Goal: Information Seeking & Learning: Understand process/instructions

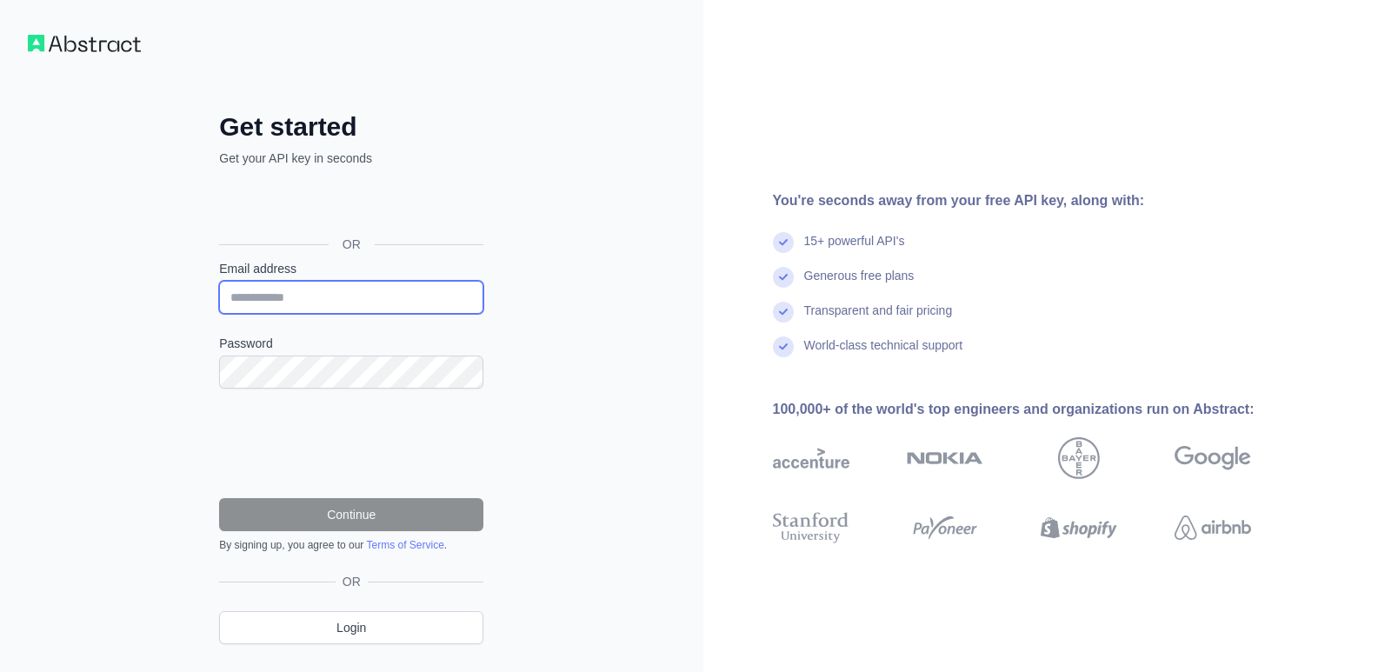
click at [382, 286] on input "Email address" at bounding box center [351, 297] width 264 height 33
type input "**********"
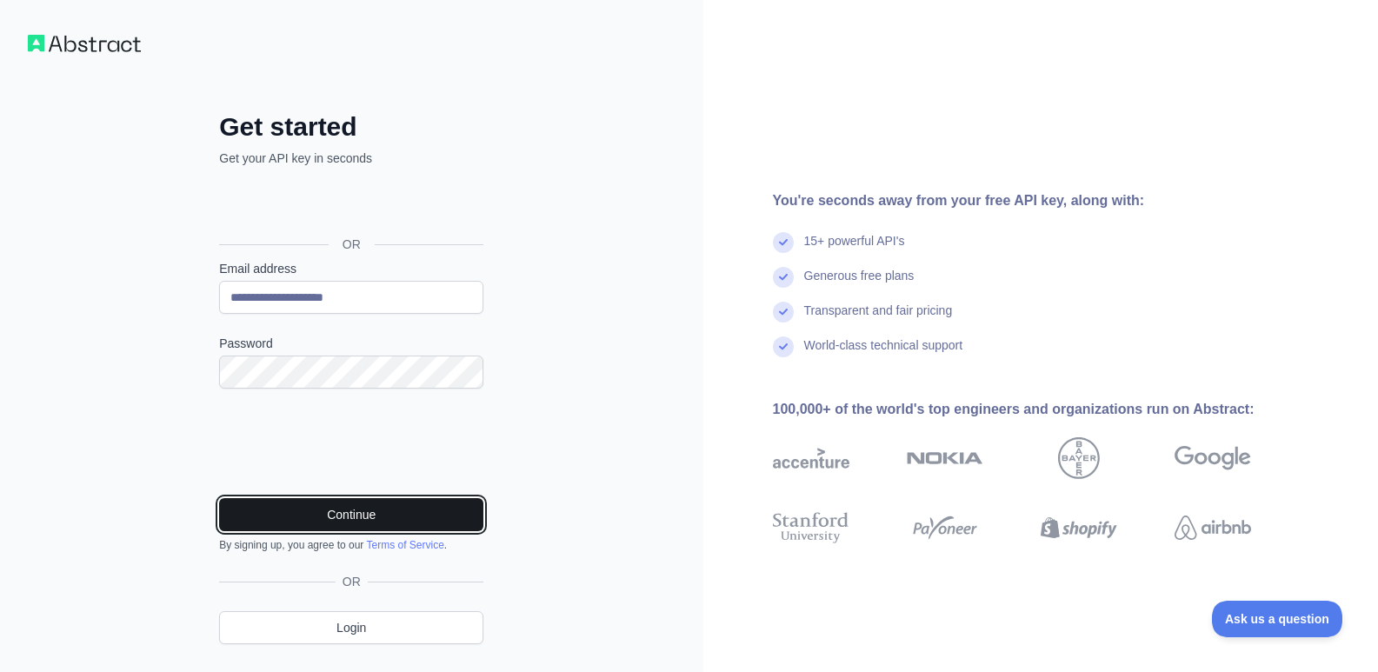
click at [451, 516] on button "Continue" at bounding box center [351, 514] width 264 height 33
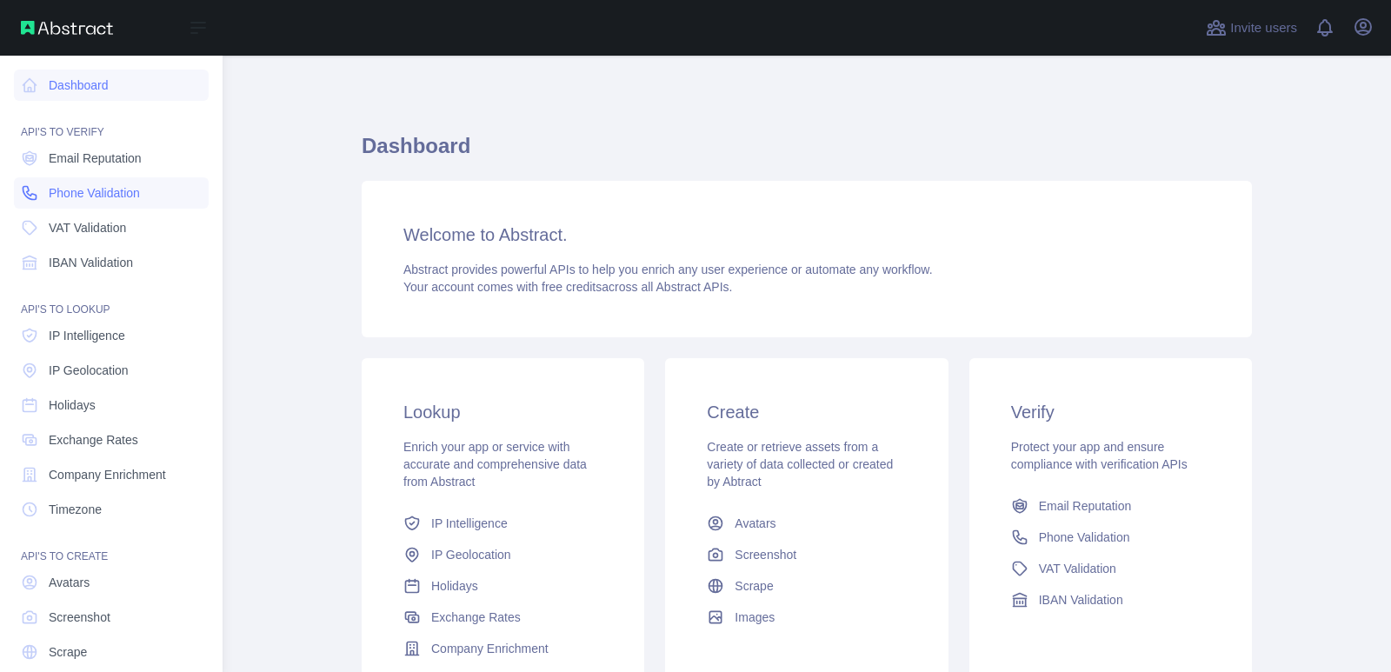
click at [85, 195] on span "Phone Validation" at bounding box center [94, 192] width 91 height 17
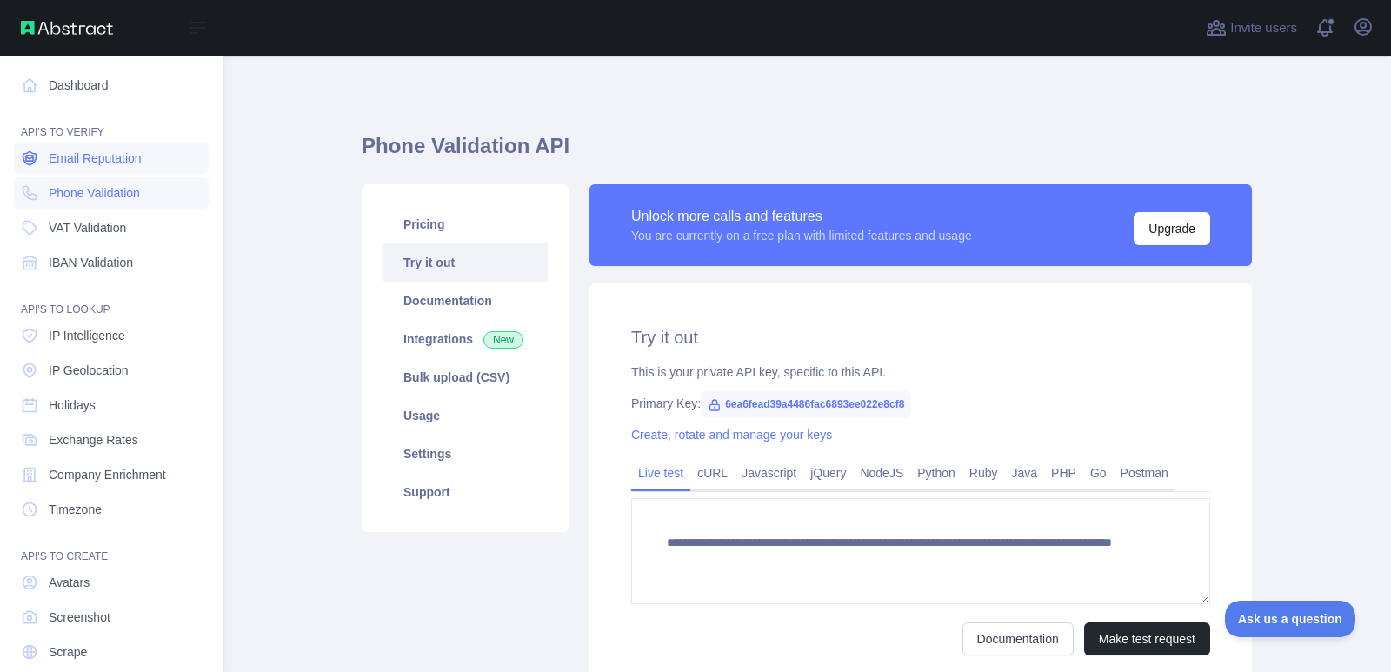
click at [61, 153] on span "Email Reputation" at bounding box center [95, 158] width 93 height 17
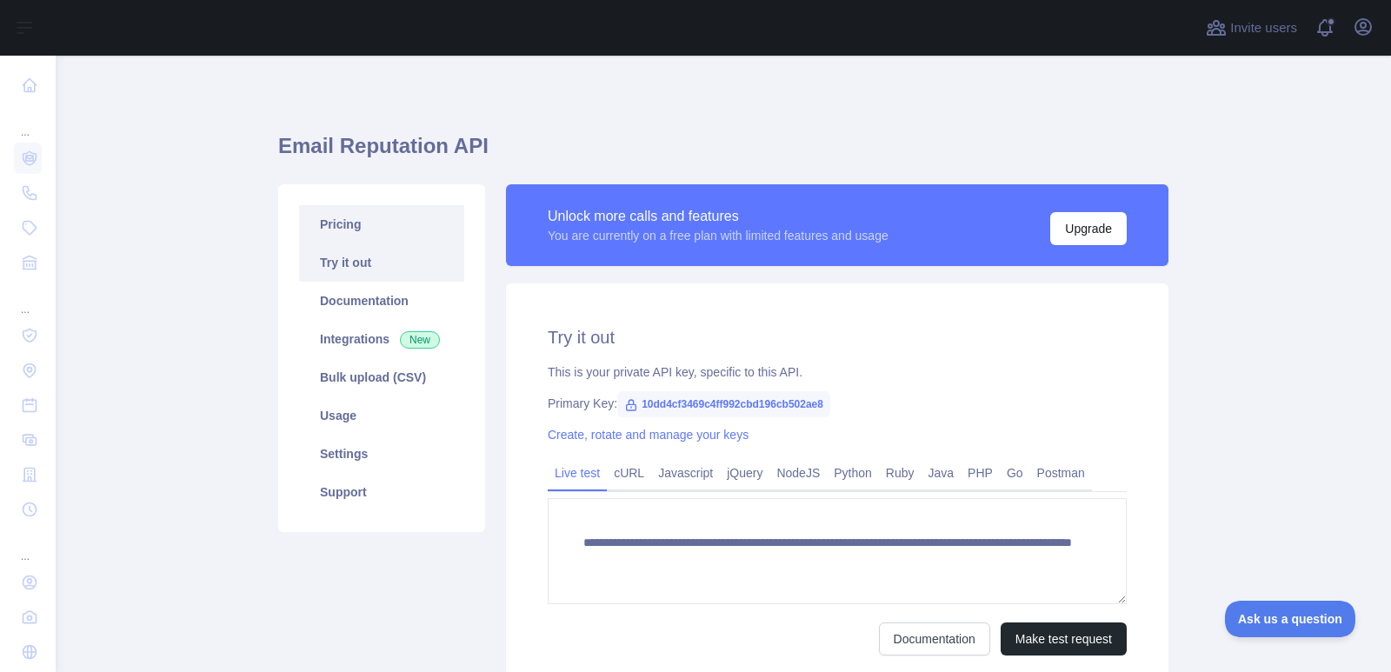
click at [344, 233] on link "Pricing" at bounding box center [381, 224] width 165 height 38
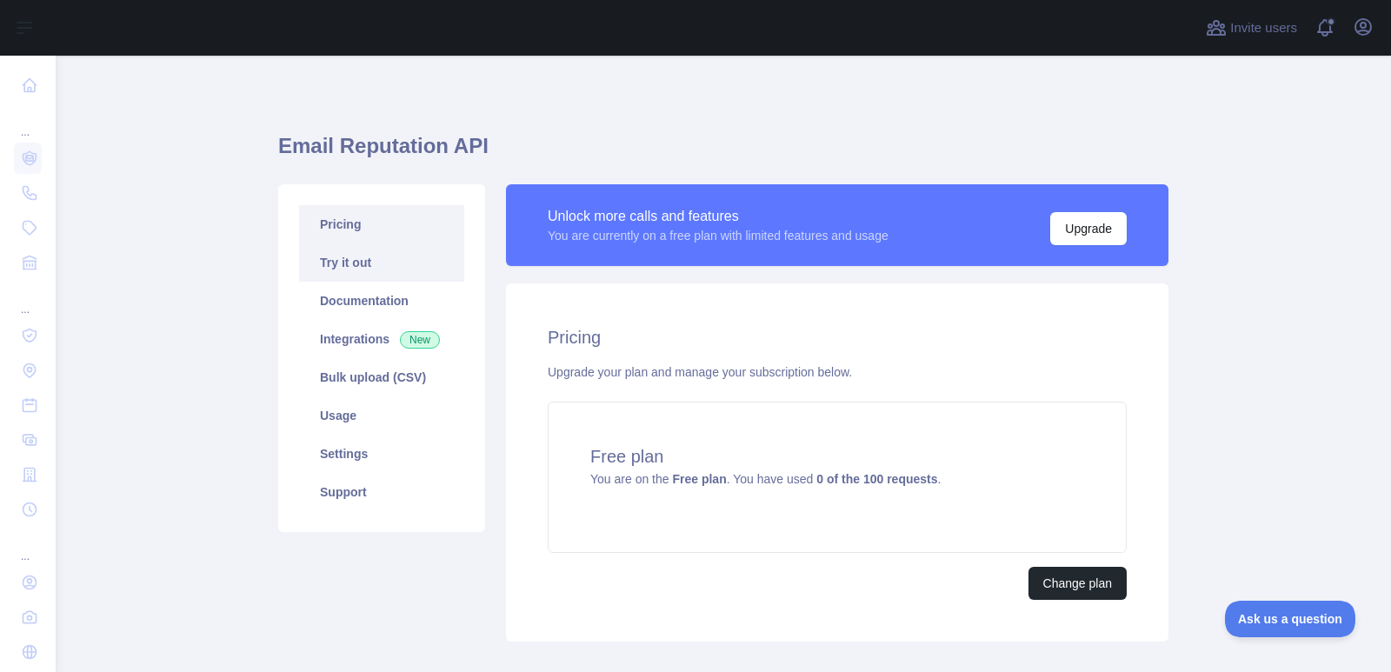
click at [364, 261] on link "Try it out" at bounding box center [381, 262] width 165 height 38
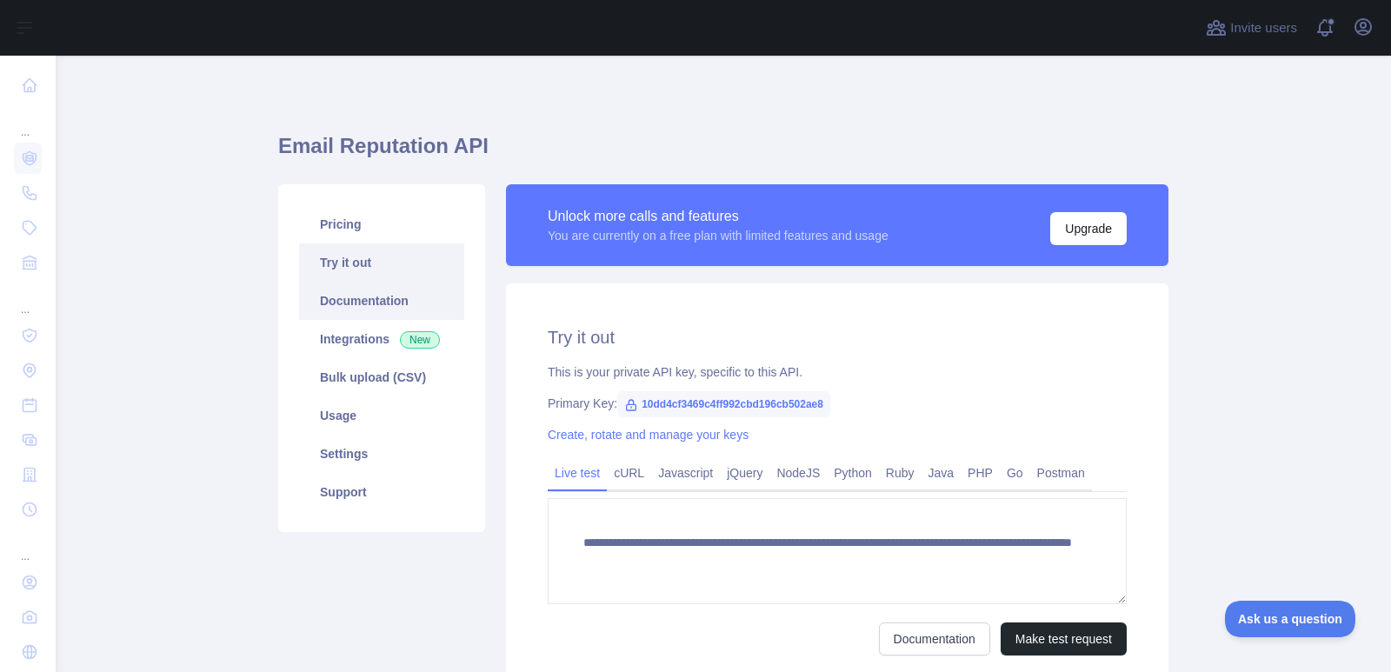
click at [367, 286] on link "Documentation" at bounding box center [381, 301] width 165 height 38
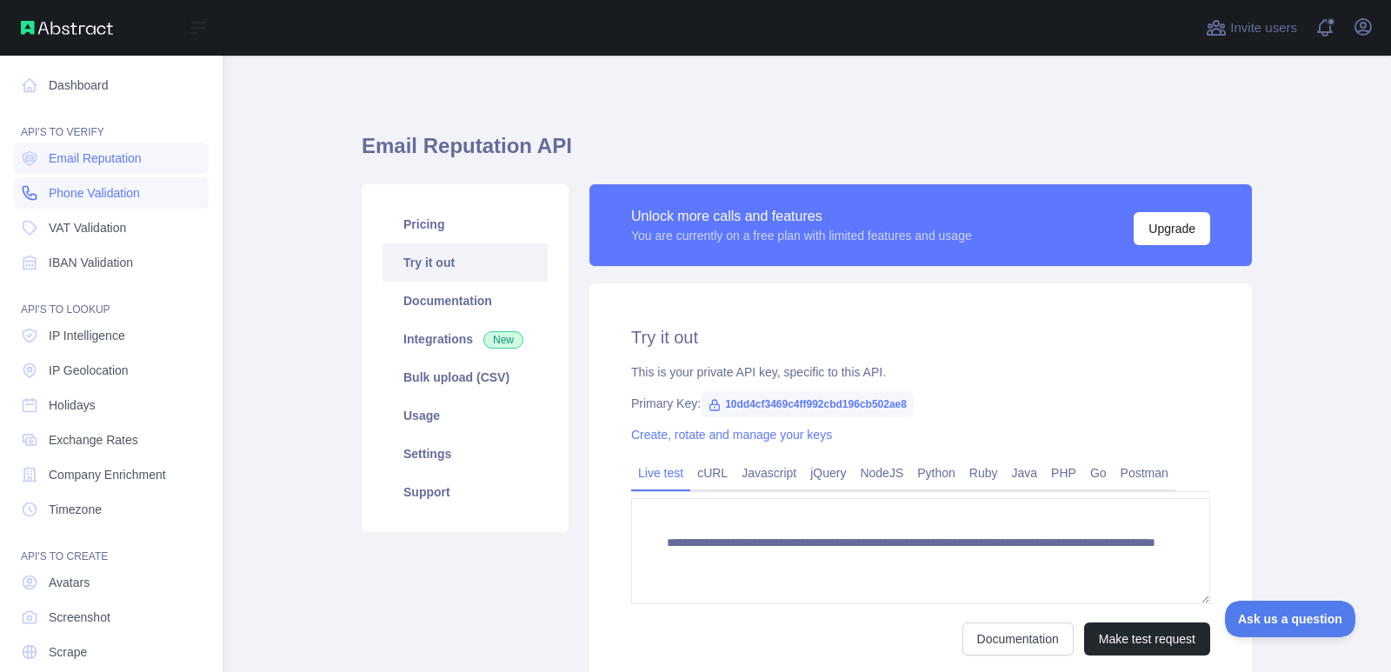
click at [86, 183] on link "Phone Validation" at bounding box center [111, 192] width 195 height 31
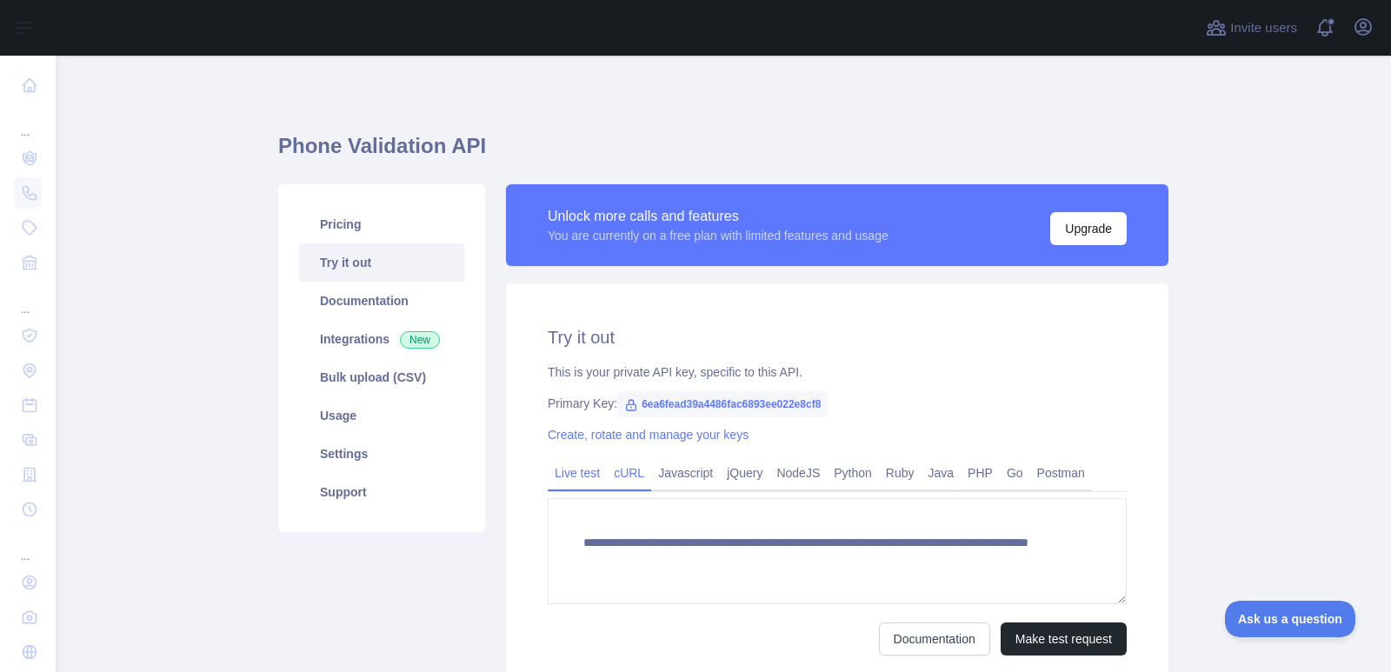
click at [633, 475] on link "cURL" at bounding box center [629, 473] width 44 height 28
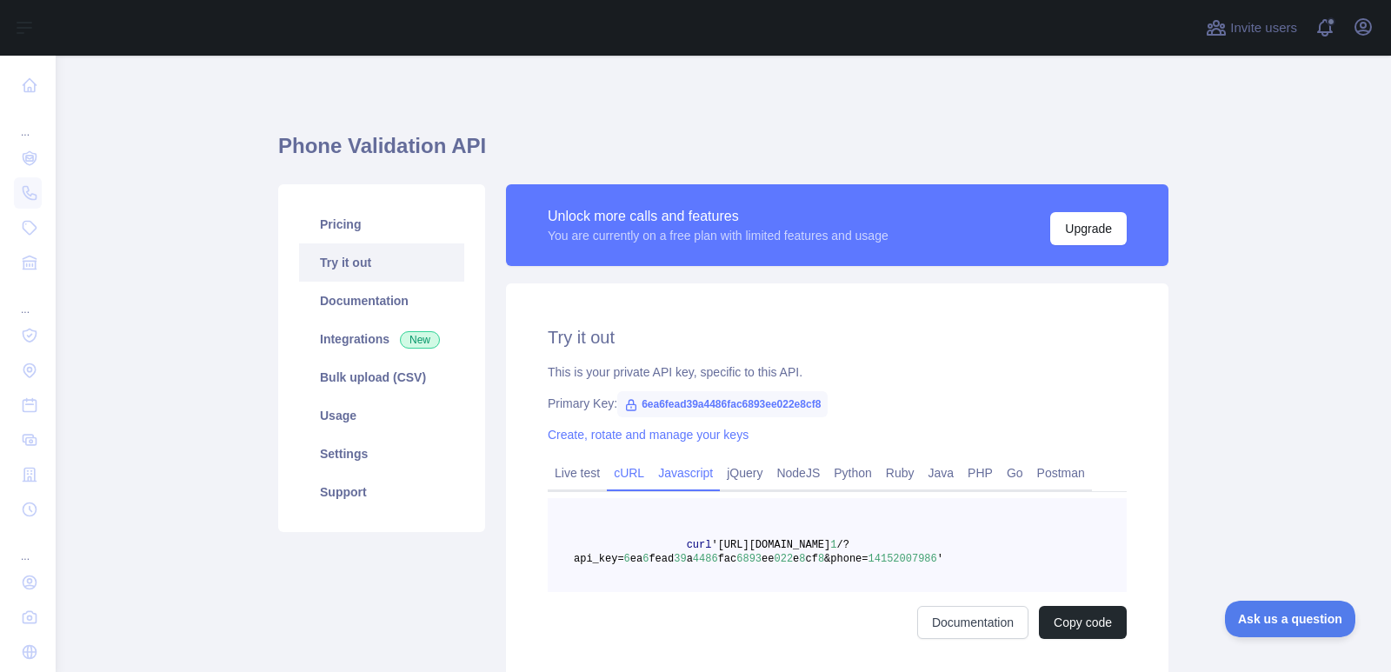
click at [684, 475] on link "Javascript" at bounding box center [685, 473] width 69 height 28
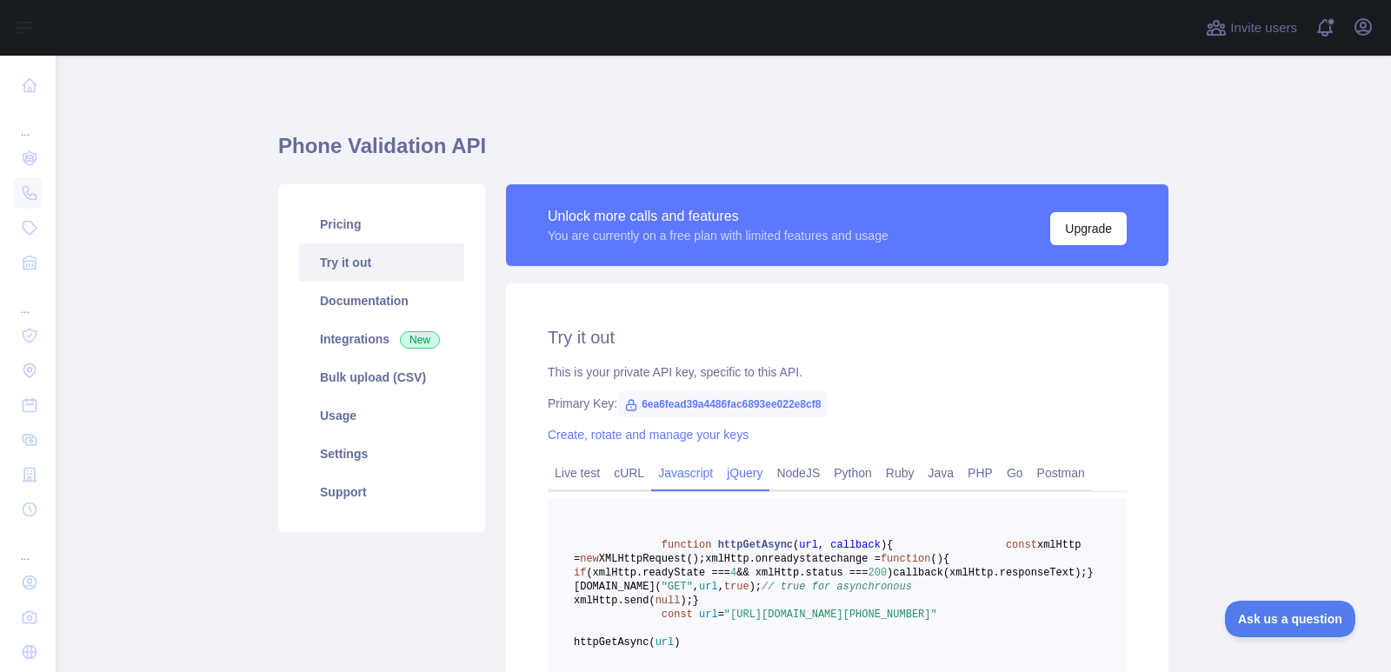
click at [743, 481] on link "jQuery" at bounding box center [745, 473] width 50 height 28
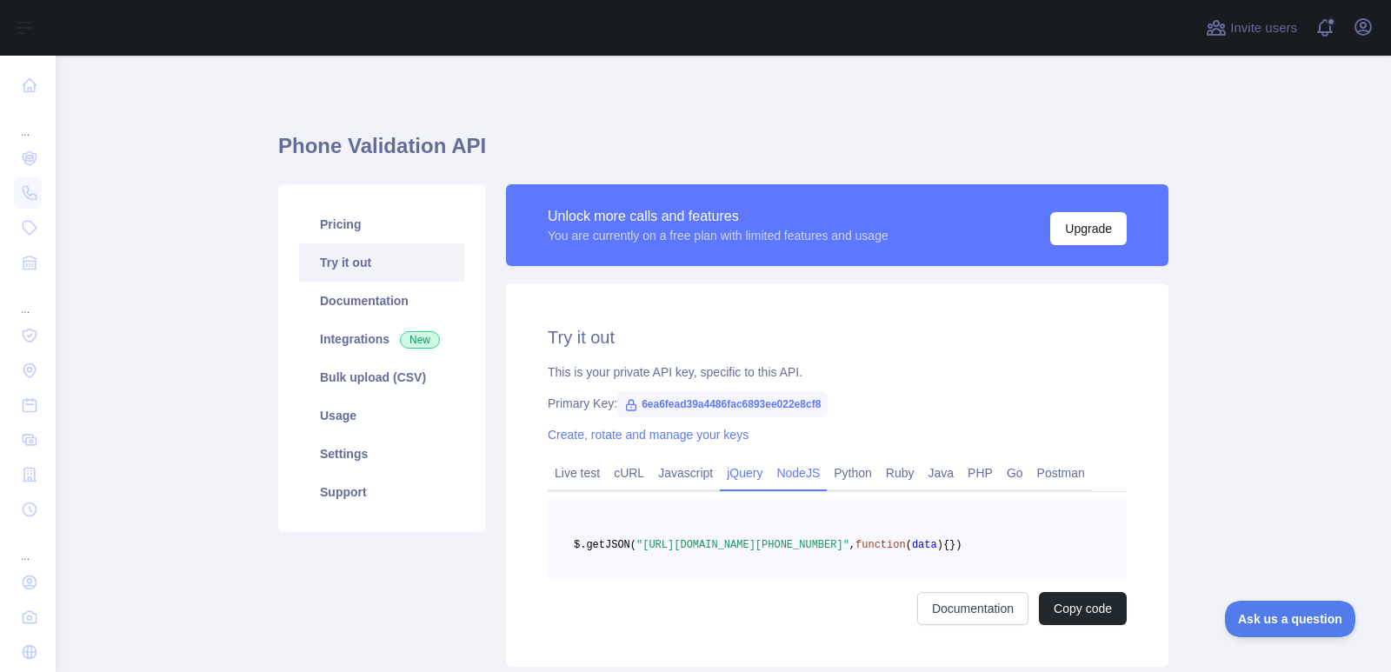
click at [794, 471] on link "NodeJS" at bounding box center [798, 473] width 57 height 28
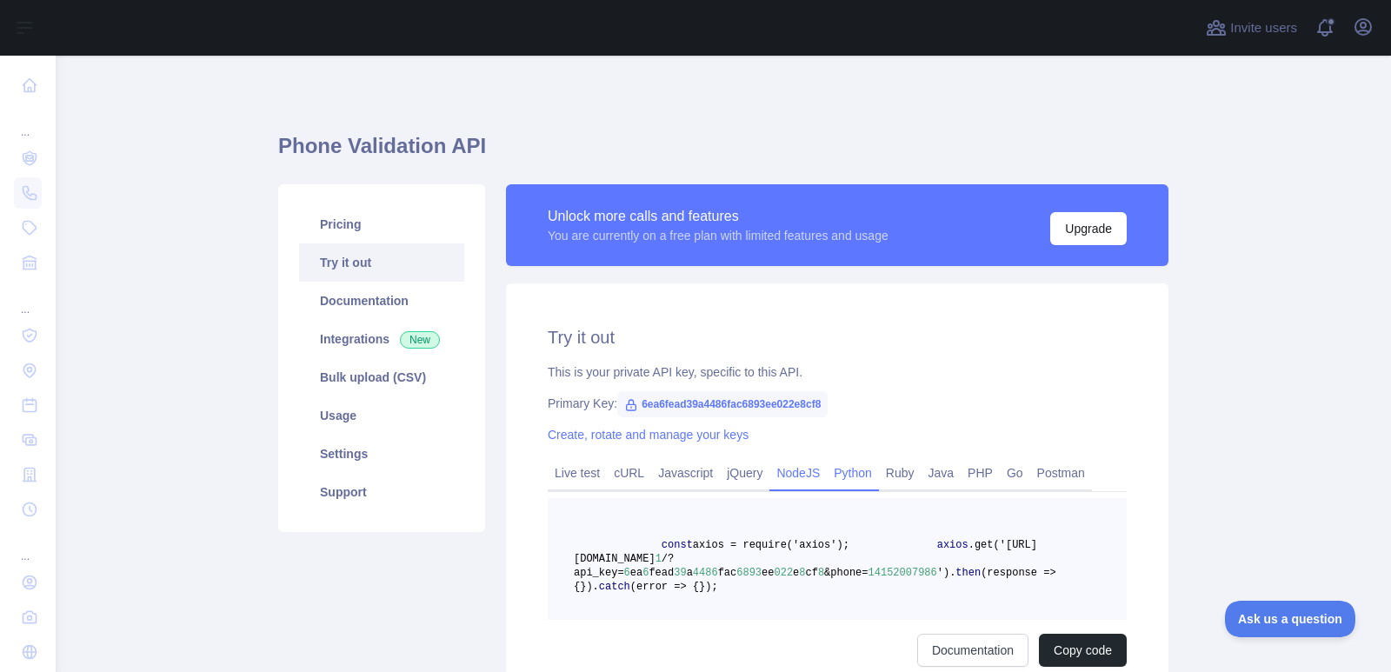
click at [846, 471] on link "Python" at bounding box center [853, 473] width 52 height 28
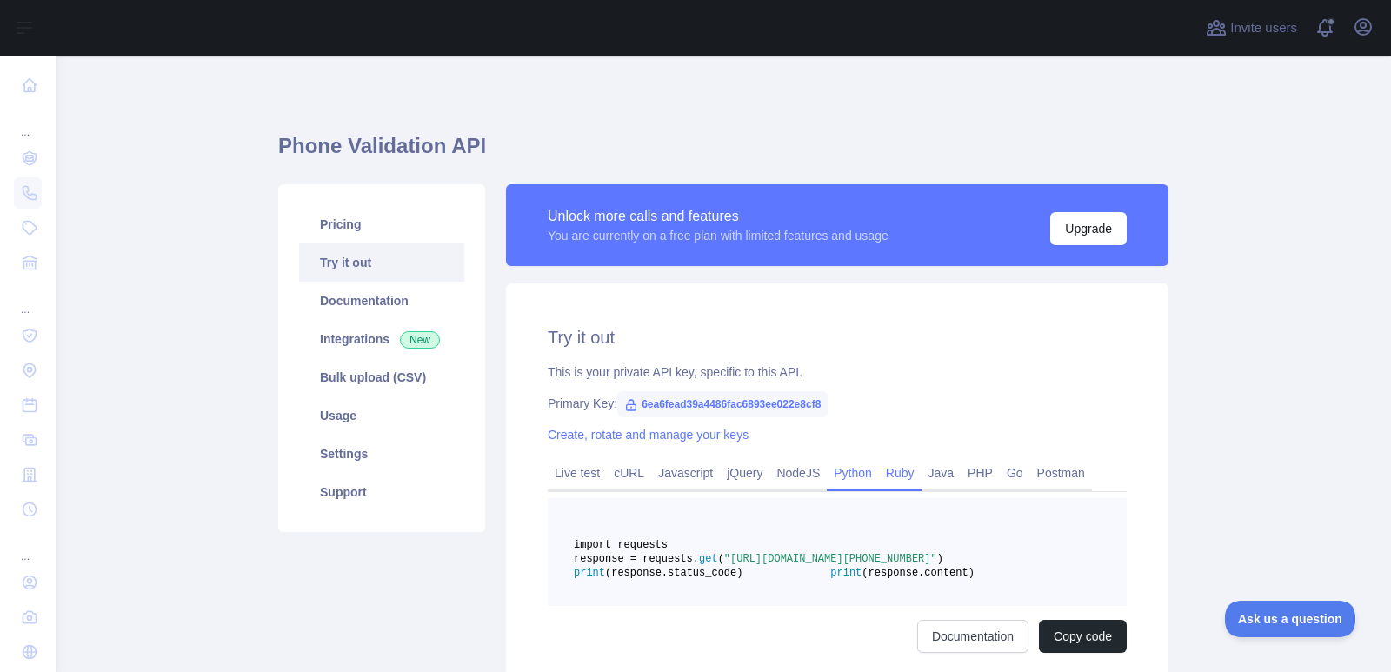
click at [900, 472] on link "Ruby" at bounding box center [900, 473] width 43 height 28
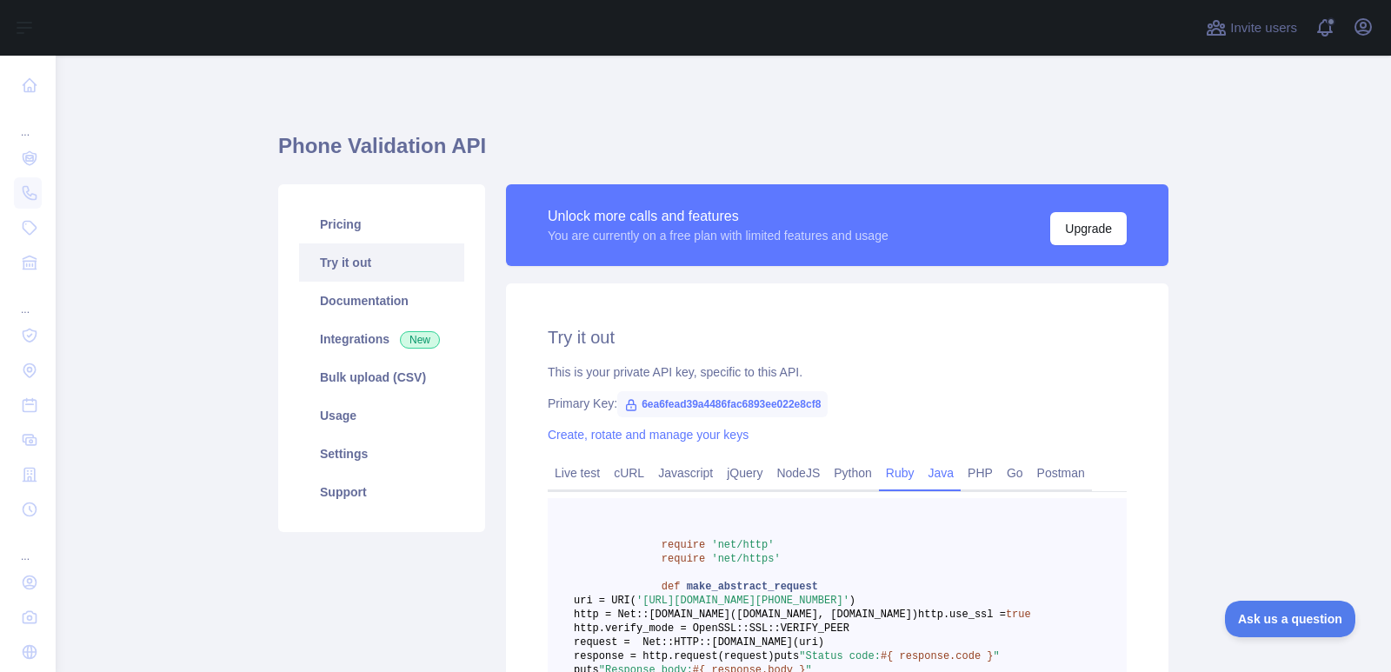
click at [934, 472] on link "Java" at bounding box center [942, 473] width 40 height 28
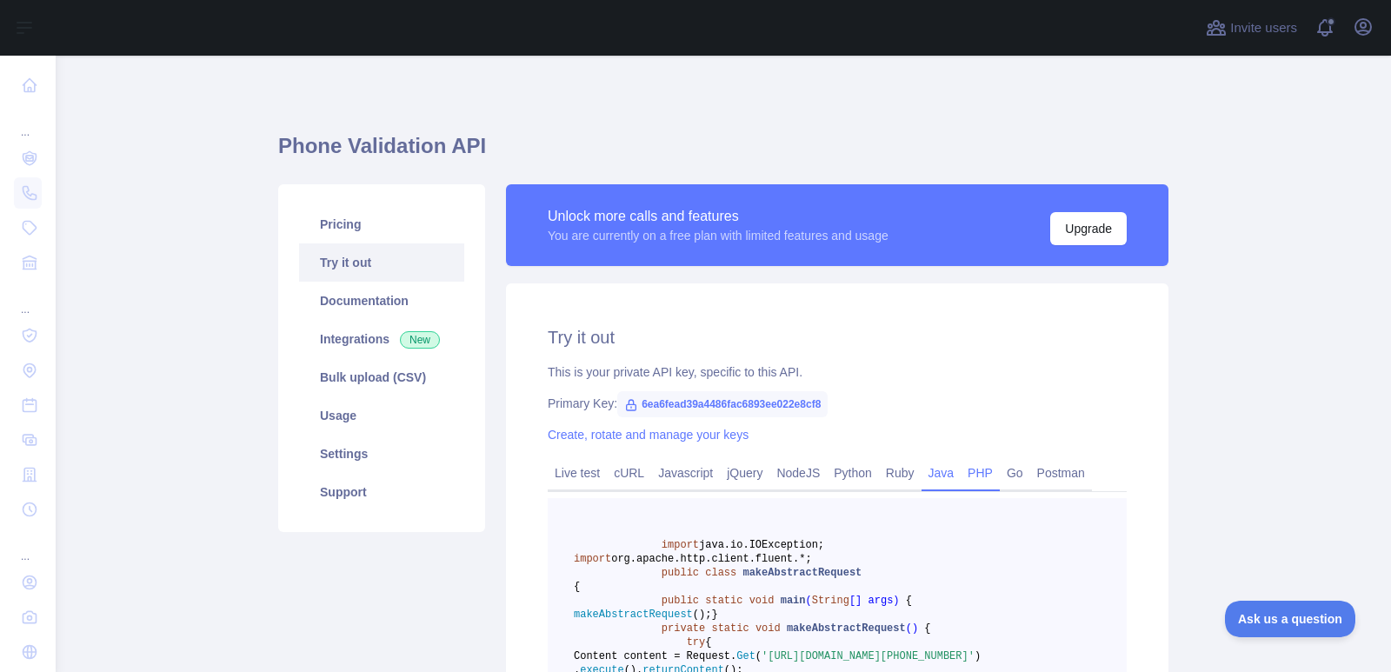
click at [964, 472] on link "PHP" at bounding box center [980, 473] width 39 height 28
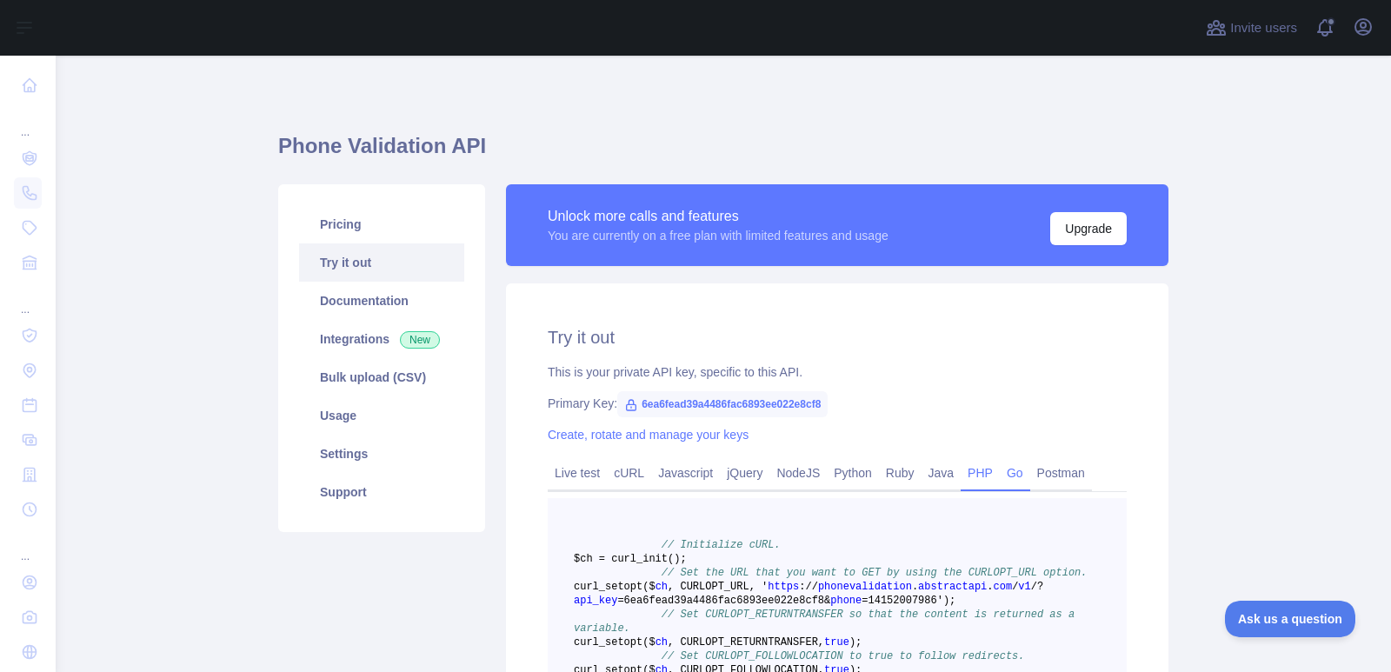
click at [1008, 471] on link "Go" at bounding box center [1015, 473] width 30 height 28
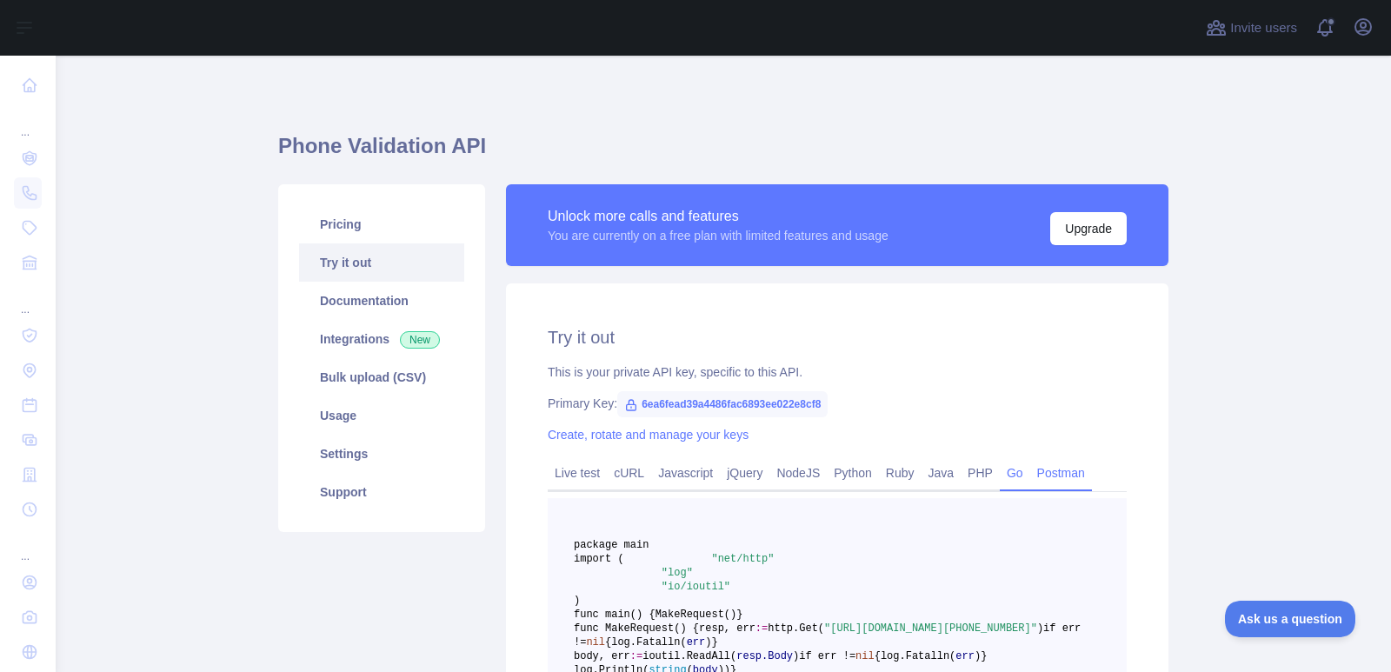
click at [1073, 481] on link "Postman" at bounding box center [1061, 473] width 62 height 28
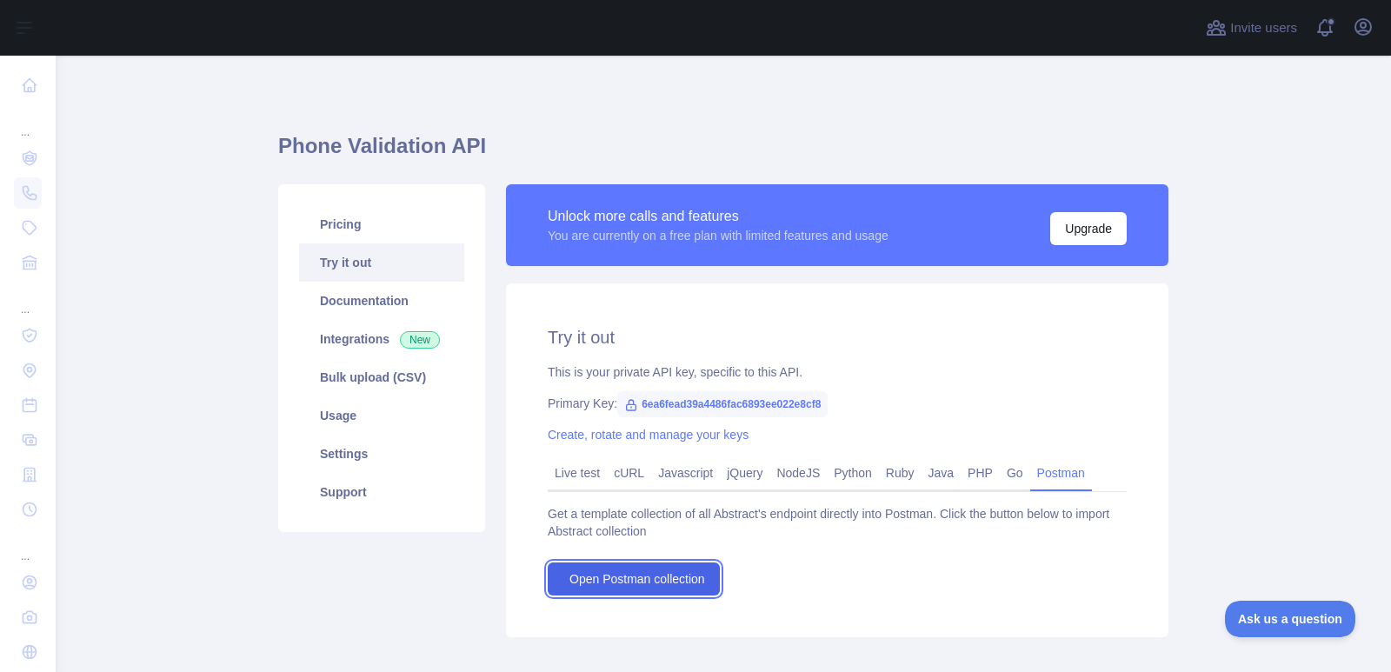
click at [666, 576] on span "Open Postman collection" at bounding box center [638, 578] width 136 height 17
